Goal: Use online tool/utility: Use online tool/utility

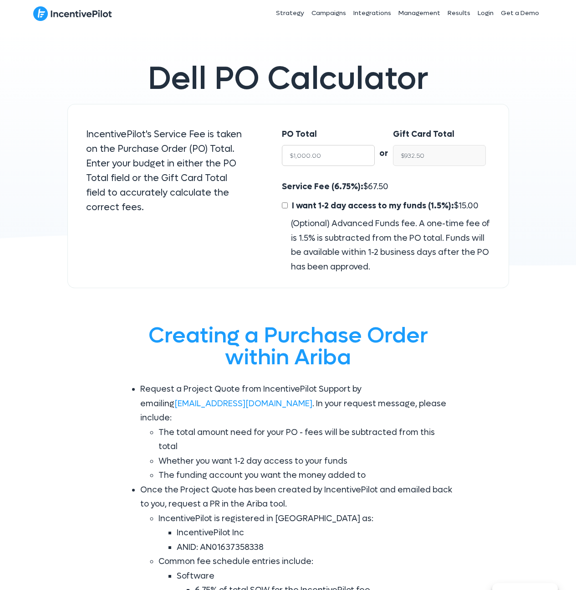
click at [327, 151] on input "$1,000.00" at bounding box center [328, 155] width 93 height 21
click at [328, 156] on input "$1,000.00" at bounding box center [328, 155] width 93 height 21
type input "12"
type input "$11.19"
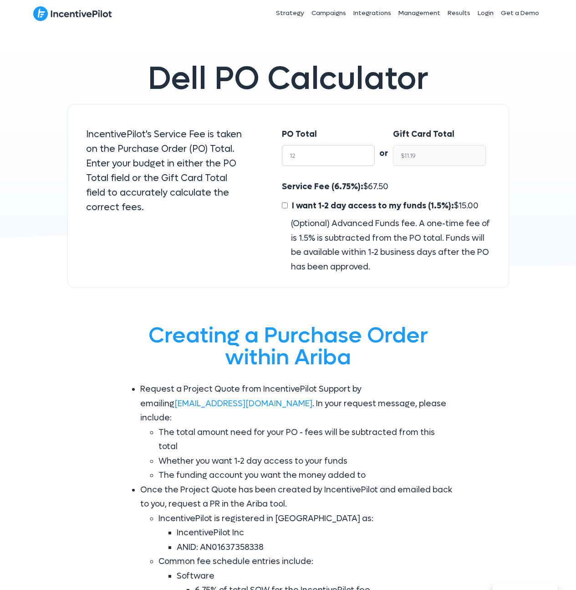
type input "120"
type input "$111.90"
type input "1200"
type input "$1,119.00"
type input "12000"
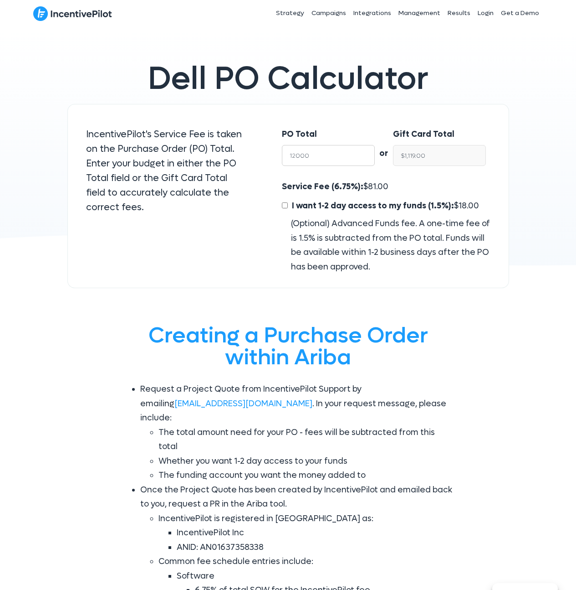
type input "$11,190.00"
type input "120000"
type input "$111,900.00"
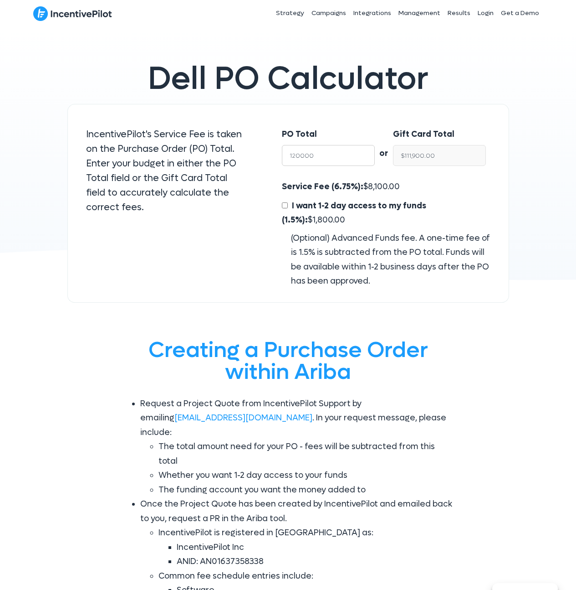
type input "12000"
type input "$11,190.00"
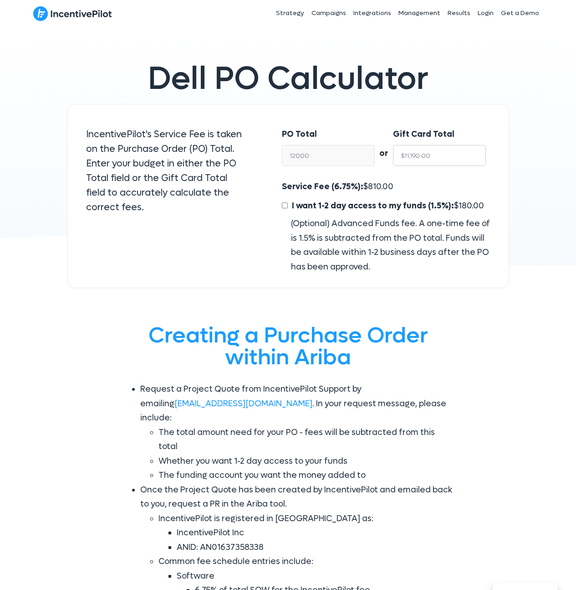
click at [420, 155] on input "$11,190.00" at bounding box center [439, 155] width 93 height 21
type input "$12,000.00"
click at [370, 185] on span "810.00" at bounding box center [381, 186] width 26 height 10
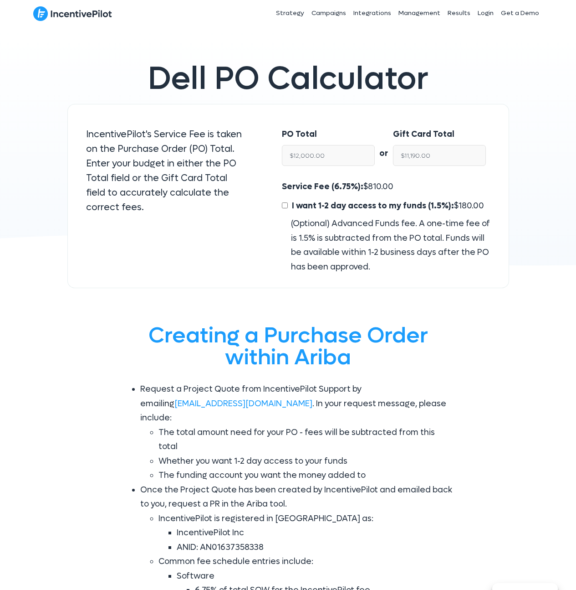
click at [373, 183] on span "810.00" at bounding box center [381, 186] width 26 height 10
copy span "810.00"
